Goal: Task Accomplishment & Management: Use online tool/utility

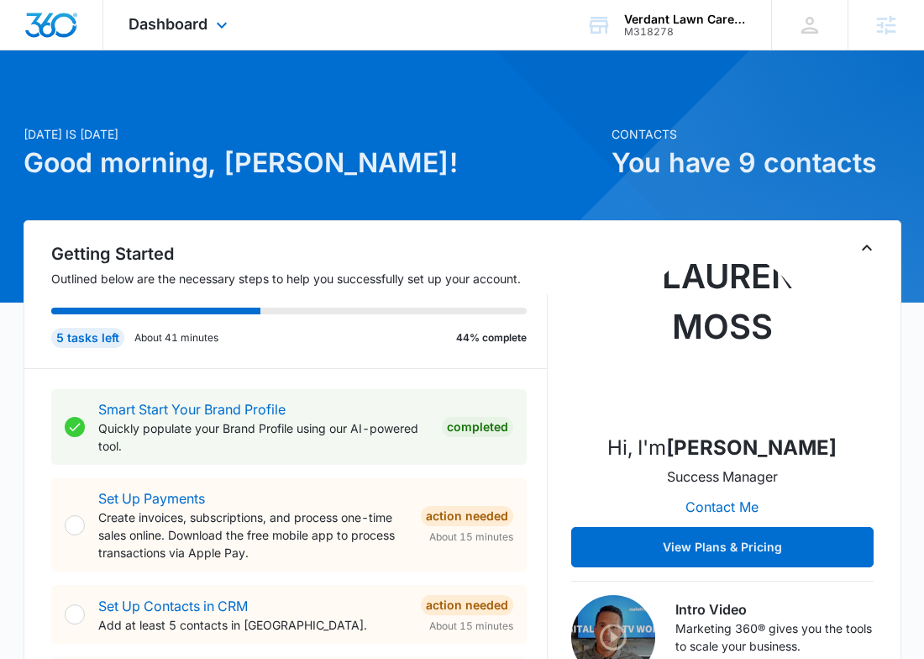
click at [222, 45] on div "Dashboard Apps Reputation Forms CRM Email Social POS Content Ads Intelligence F…" at bounding box center [180, 25] width 154 height 50
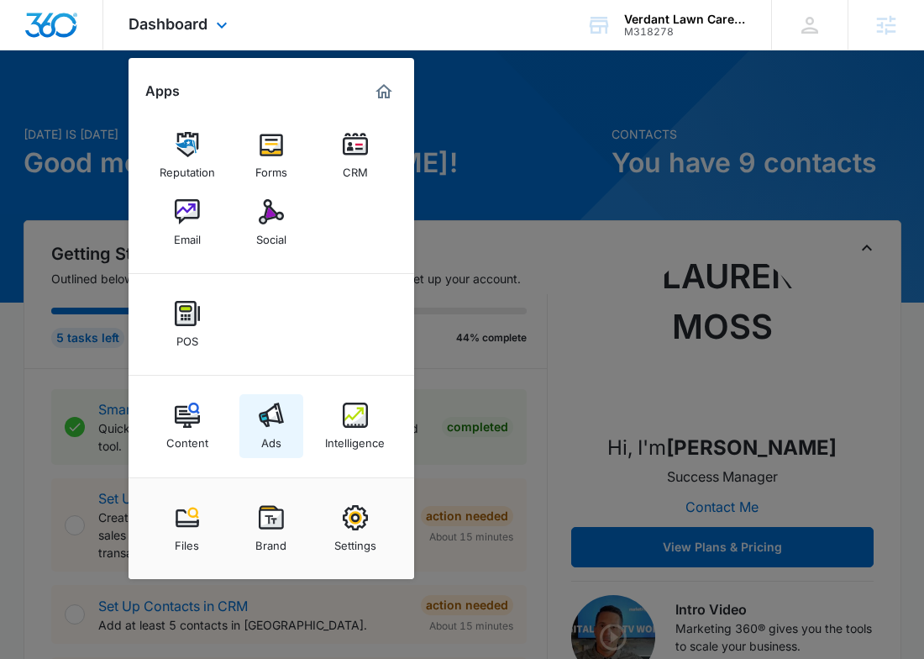
click at [272, 432] on div "Ads" at bounding box center [271, 439] width 20 height 22
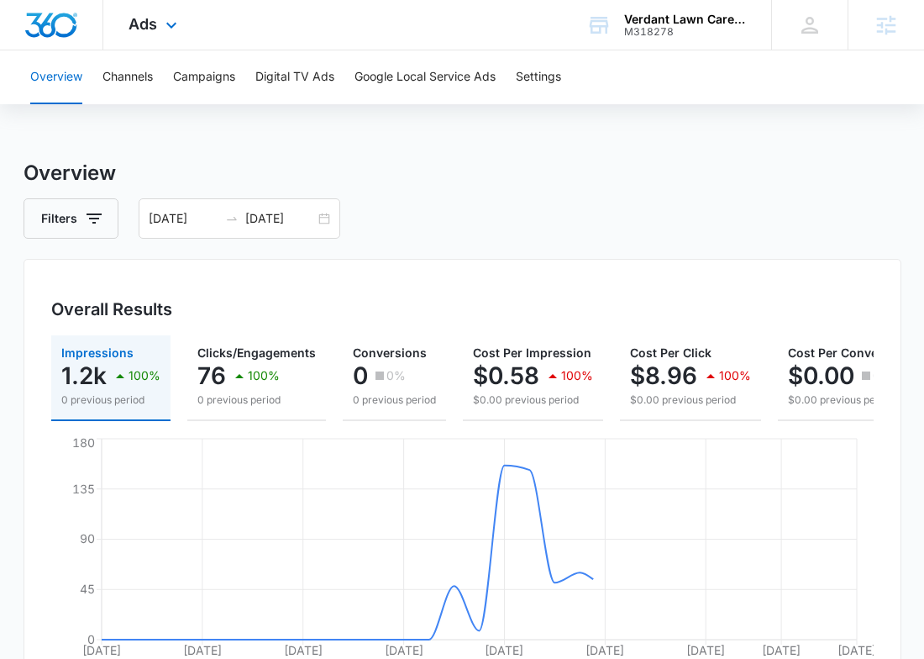
scroll to position [10, 0]
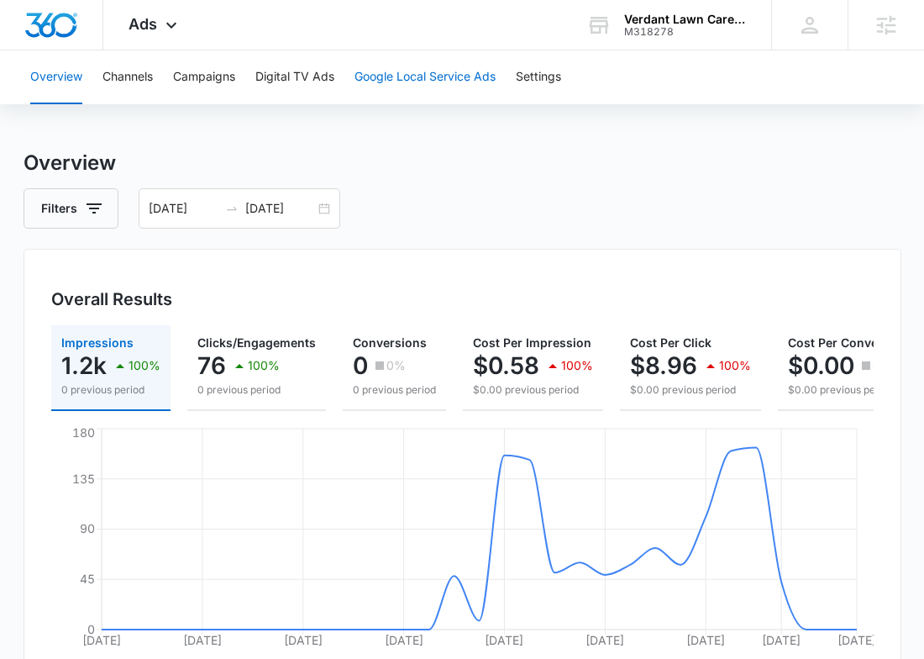
click at [403, 85] on button "Google Local Service Ads" at bounding box center [425, 77] width 141 height 54
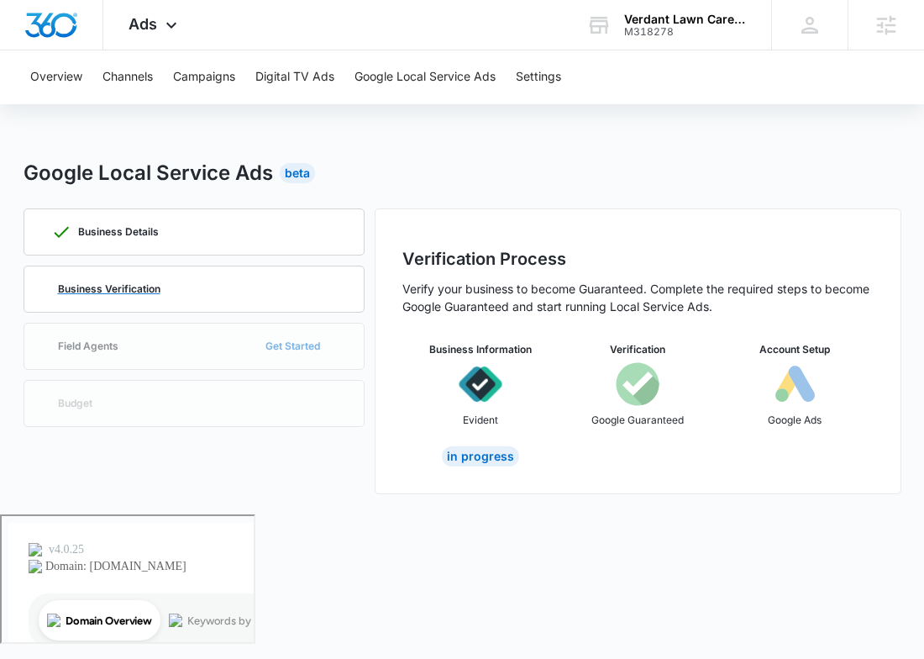
click at [288, 274] on div "Business Verification" at bounding box center [194, 288] width 286 height 45
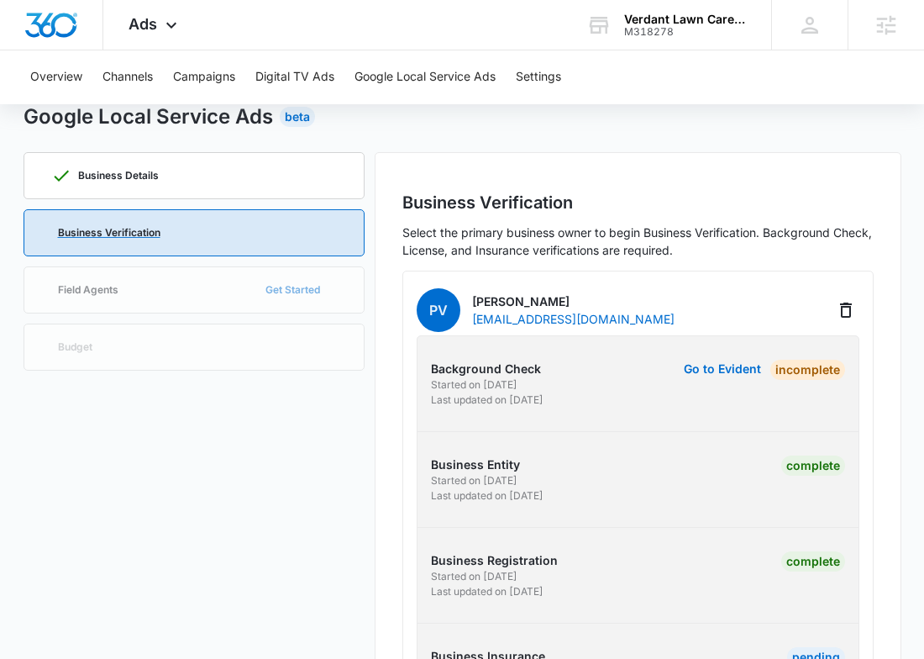
scroll to position [151, 0]
